Goal: Task Accomplishment & Management: Use online tool/utility

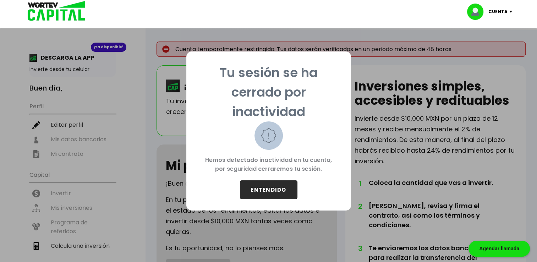
click at [270, 194] on button "ENTENDIDO" at bounding box center [268, 189] width 57 height 19
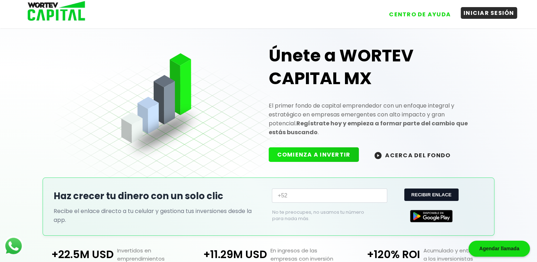
click at [476, 13] on button "INICIAR SESIÓN" at bounding box center [488, 13] width 56 height 12
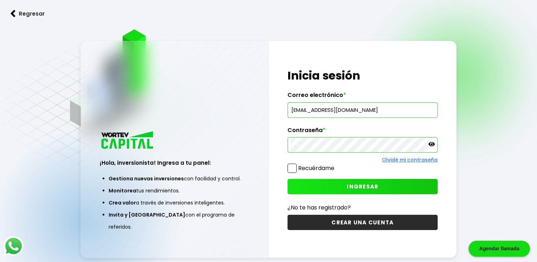
click at [344, 188] on button "INGRESAR" at bounding box center [362, 186] width 150 height 15
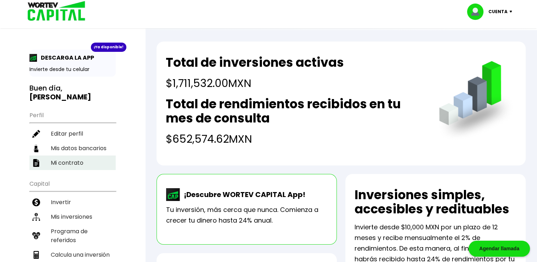
click at [82, 165] on li "Mi contrato" at bounding box center [72, 162] width 86 height 15
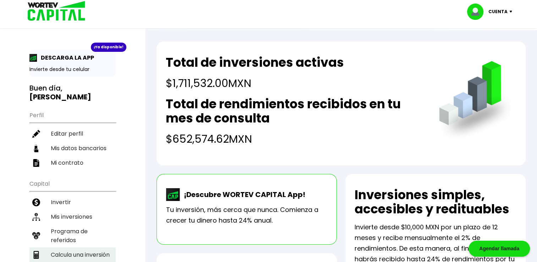
click at [88, 249] on li "Calcula una inversión" at bounding box center [72, 254] width 86 height 15
select select "1"
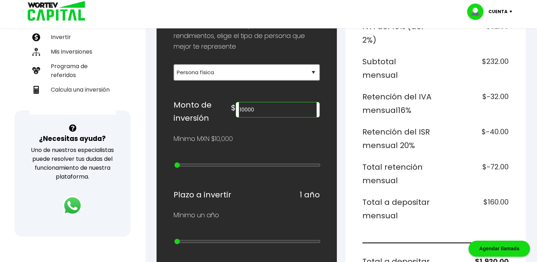
scroll to position [166, 0]
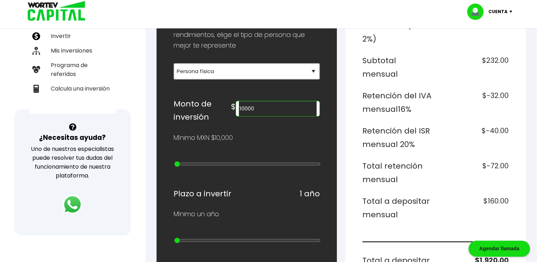
click at [279, 112] on input "10000" at bounding box center [278, 108] width 78 height 15
type input "1711320"
